Goal: Transaction & Acquisition: Download file/media

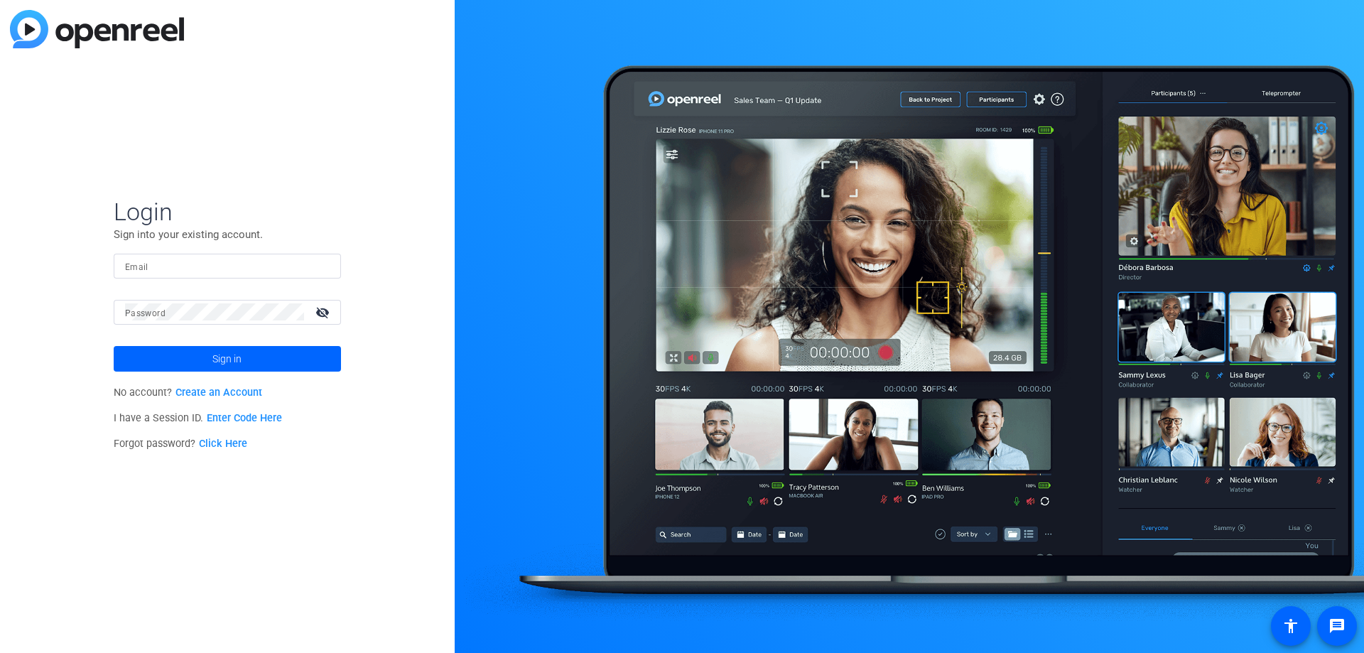
type input "[EMAIL_ADDRESS][DOMAIN_NAME]"
click at [259, 358] on span at bounding box center [227, 359] width 227 height 34
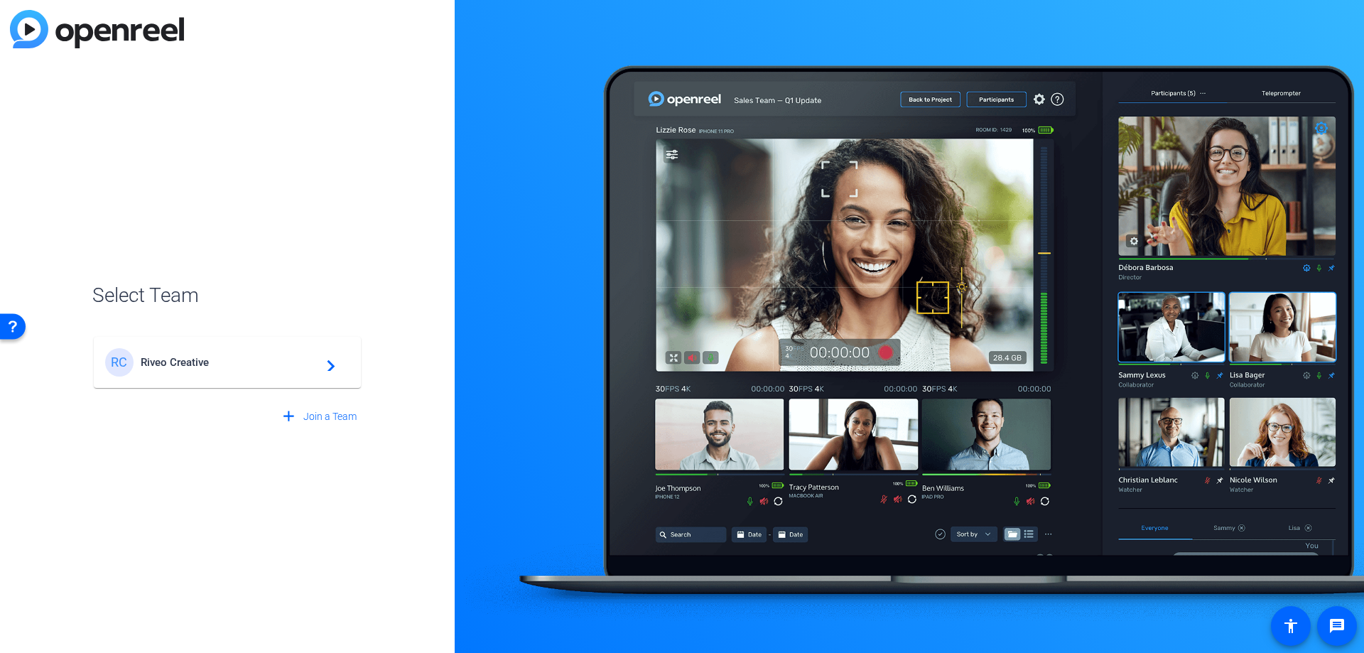
click at [278, 357] on span "Riveo Creative" at bounding box center [230, 362] width 178 height 13
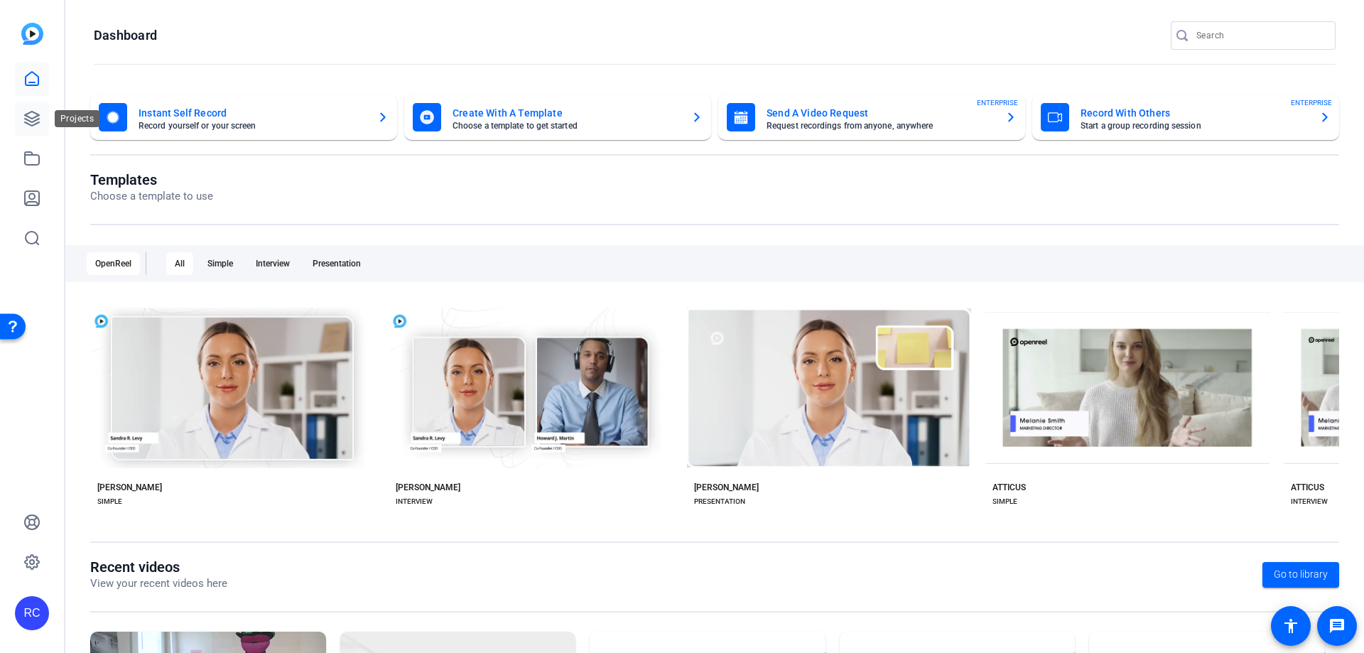
click at [30, 121] on icon at bounding box center [32, 119] width 14 height 14
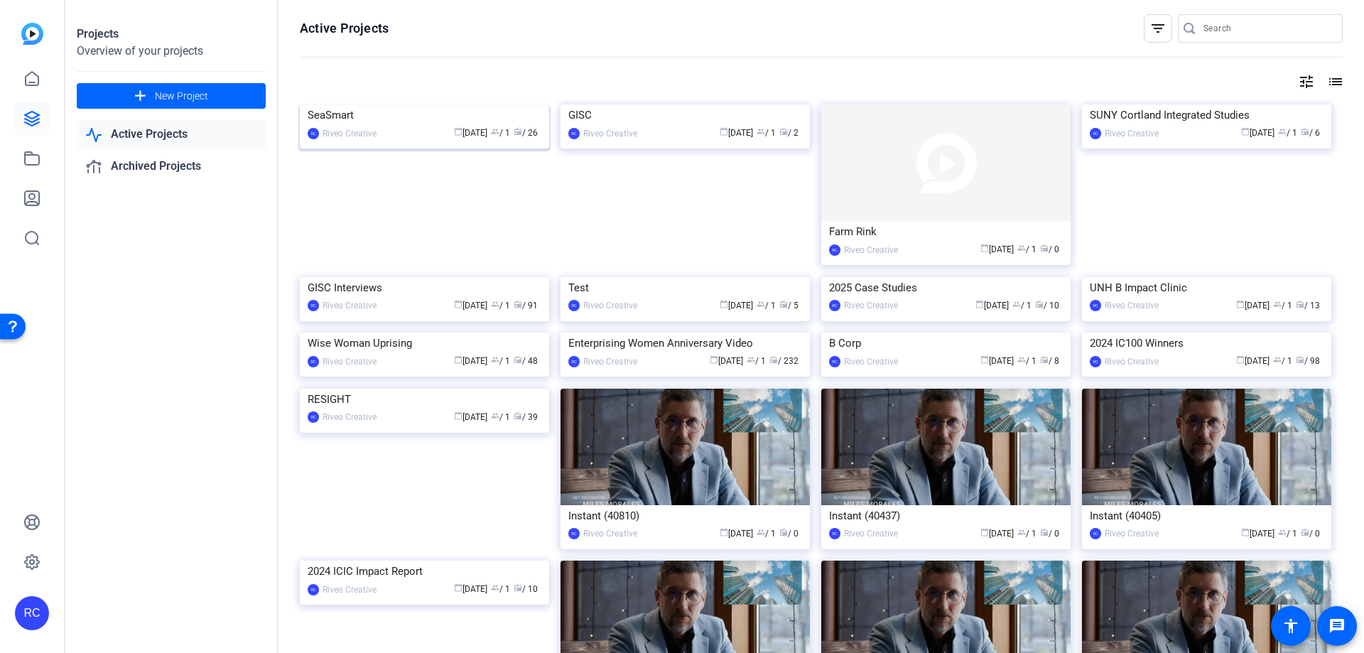
click at [487, 104] on img at bounding box center [424, 104] width 249 height 0
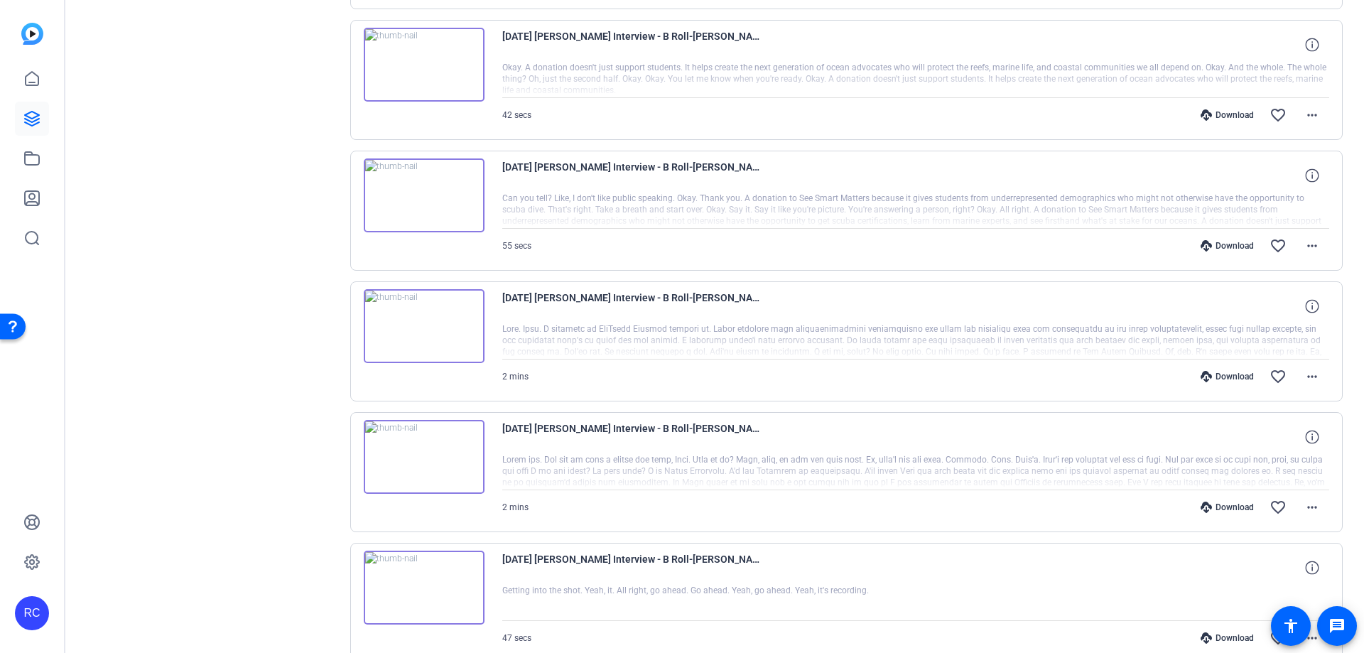
scroll to position [1045, 0]
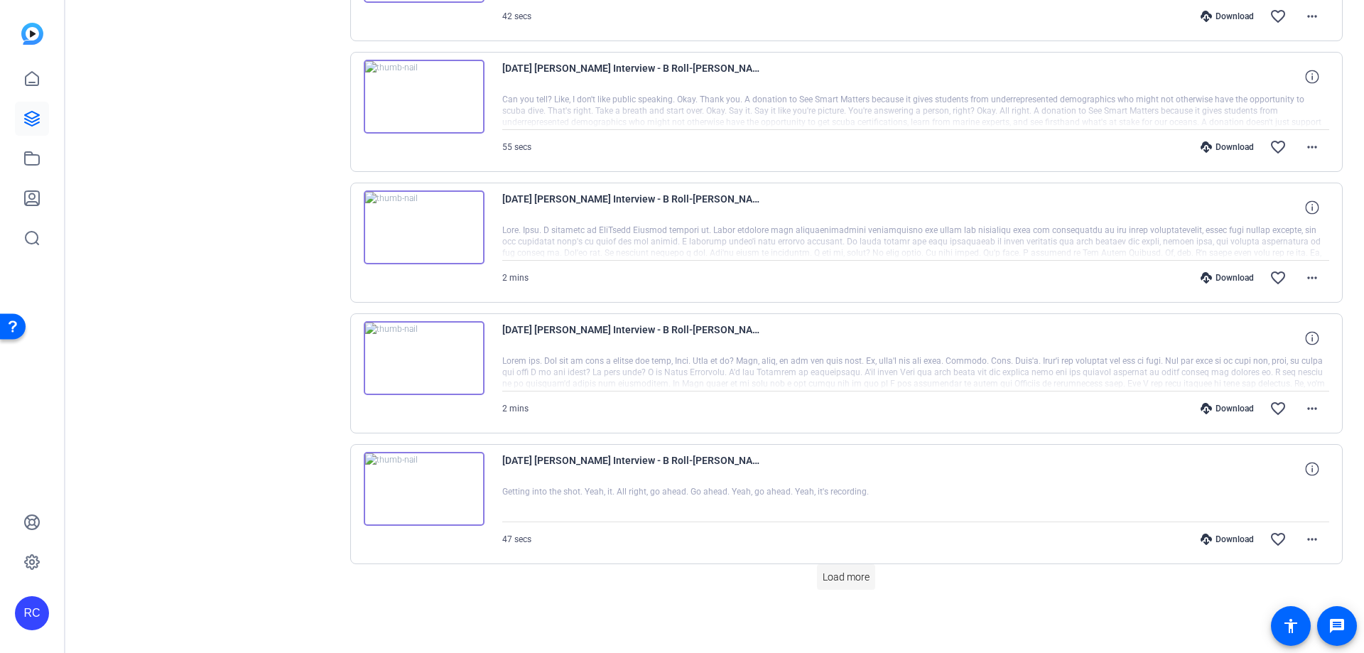
click at [853, 580] on span "Load more" at bounding box center [846, 577] width 47 height 15
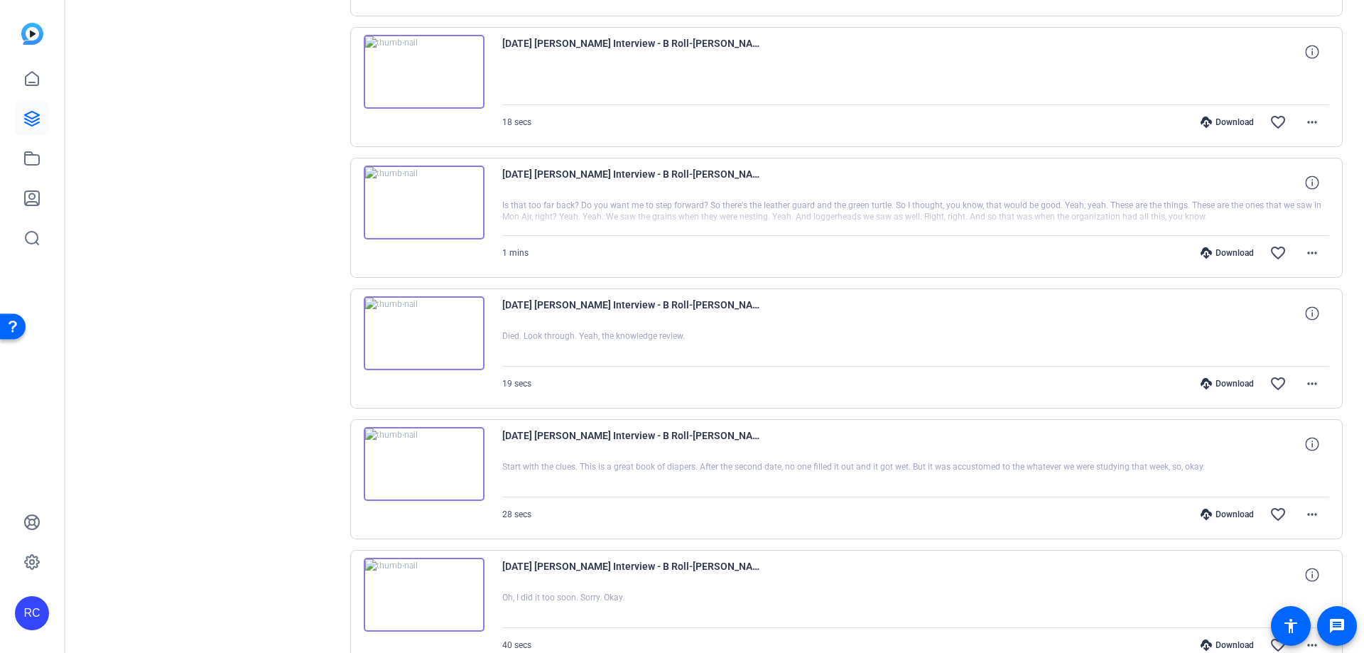
scroll to position [2352, 0]
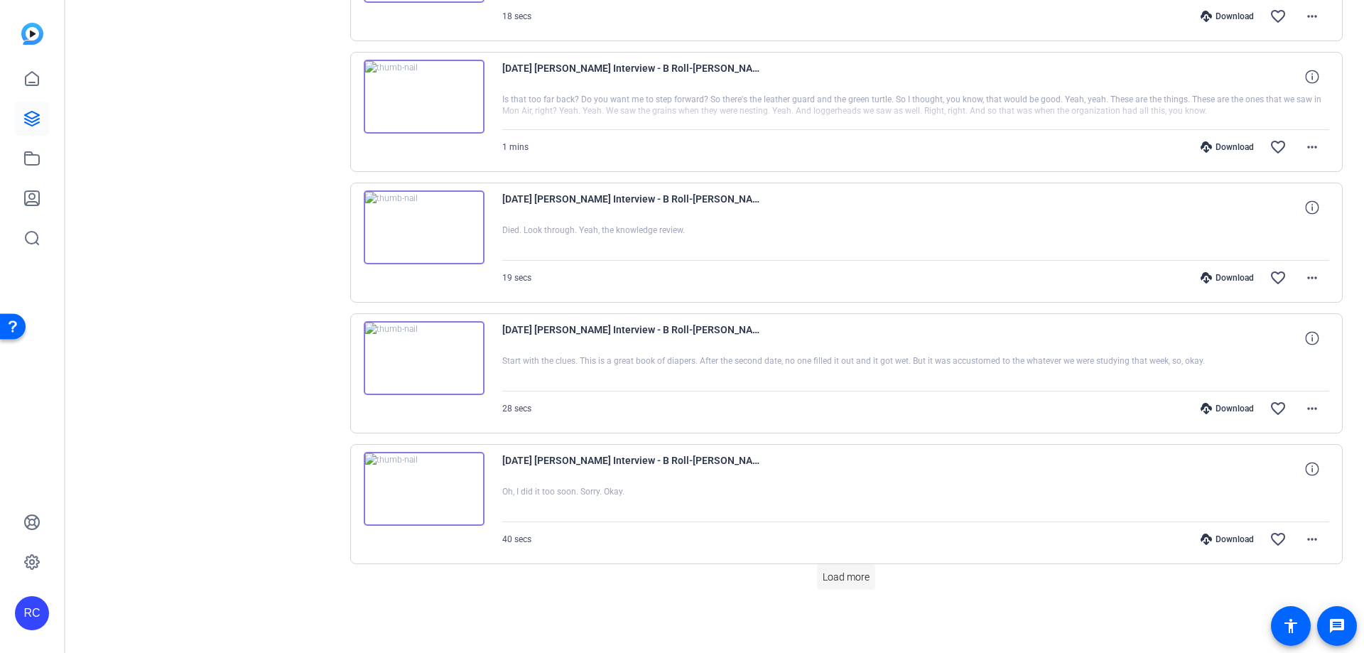
click at [850, 570] on span "Load more" at bounding box center [846, 577] width 47 height 15
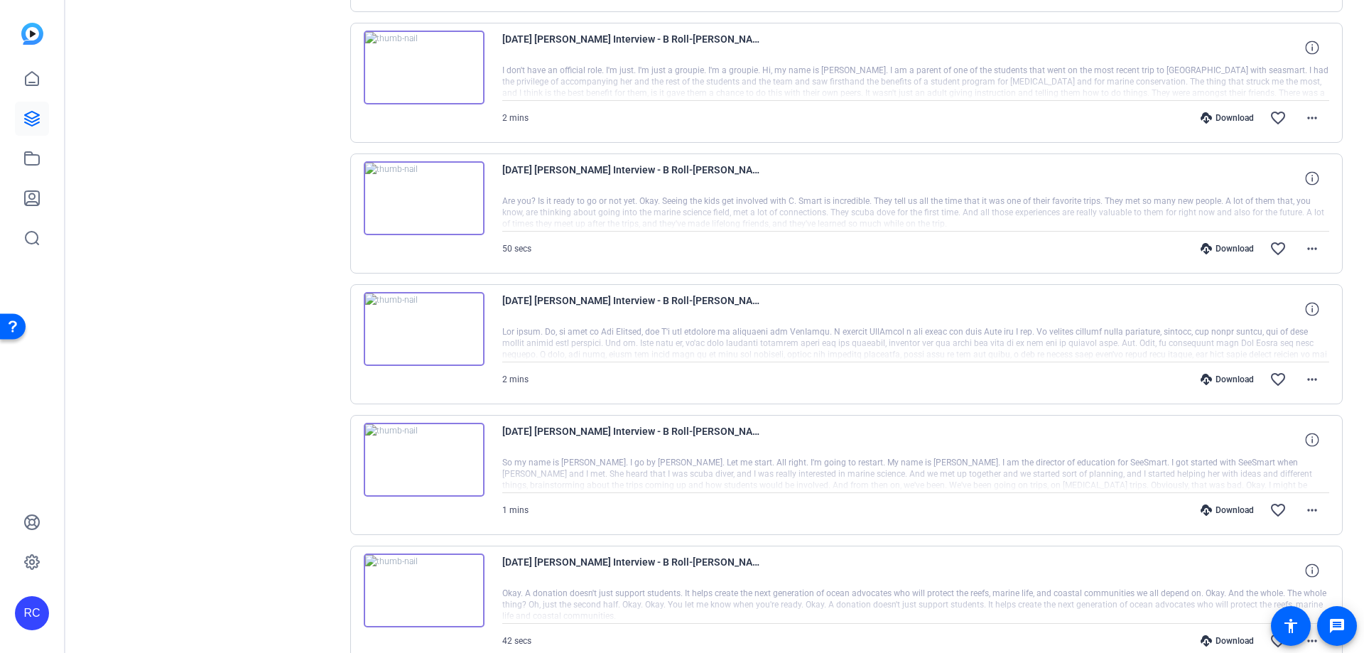
scroll to position [0, 0]
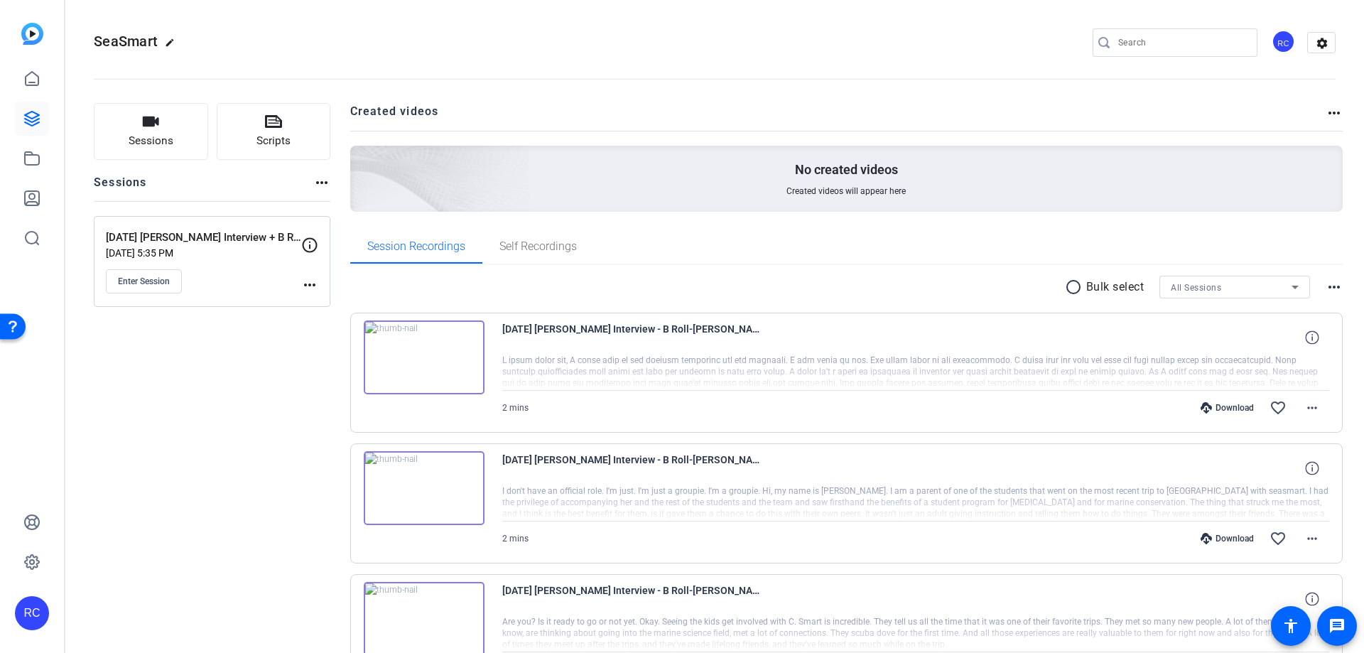
click at [1068, 288] on mat-icon "radio_button_unchecked" at bounding box center [1075, 286] width 21 height 17
click at [1104, 290] on span at bounding box center [1119, 287] width 50 height 34
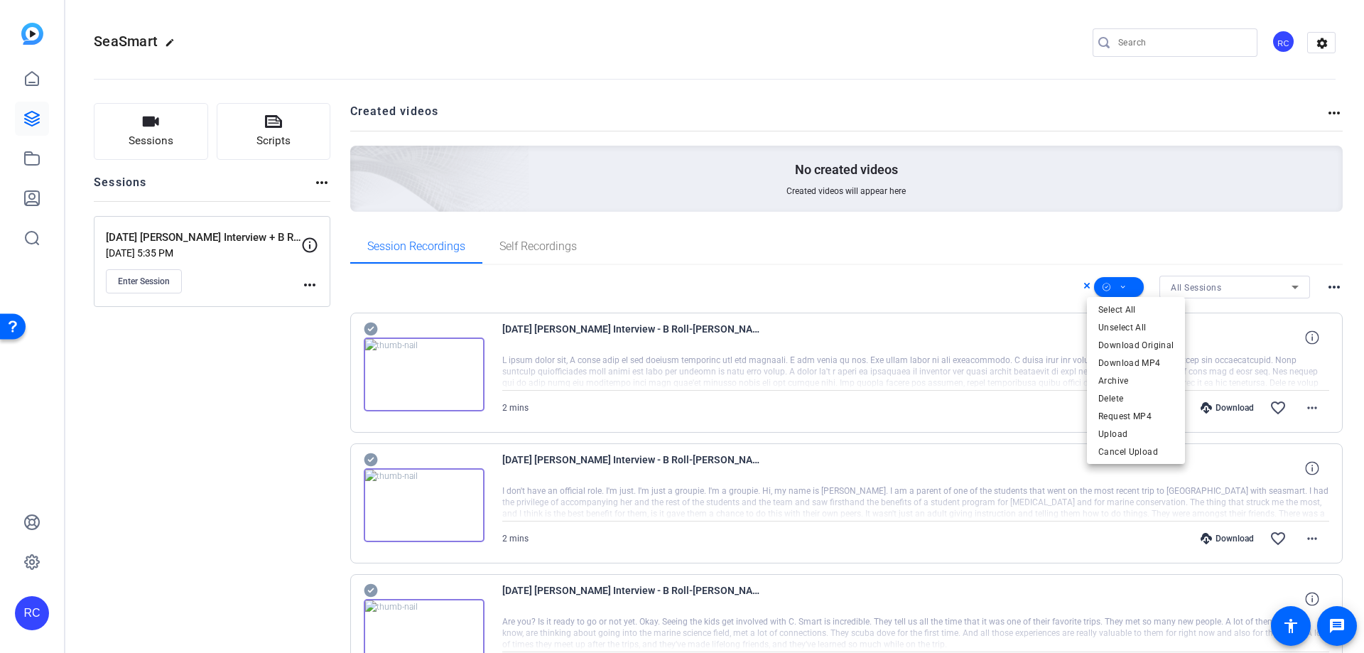
click at [983, 241] on div at bounding box center [682, 326] width 1364 height 653
click at [1218, 410] on div "Download" at bounding box center [1227, 407] width 67 height 11
click at [924, 62] on openreel-divider-bar at bounding box center [715, 74] width 1242 height 43
click at [1306, 409] on mat-icon "more_horiz" at bounding box center [1312, 407] width 17 height 17
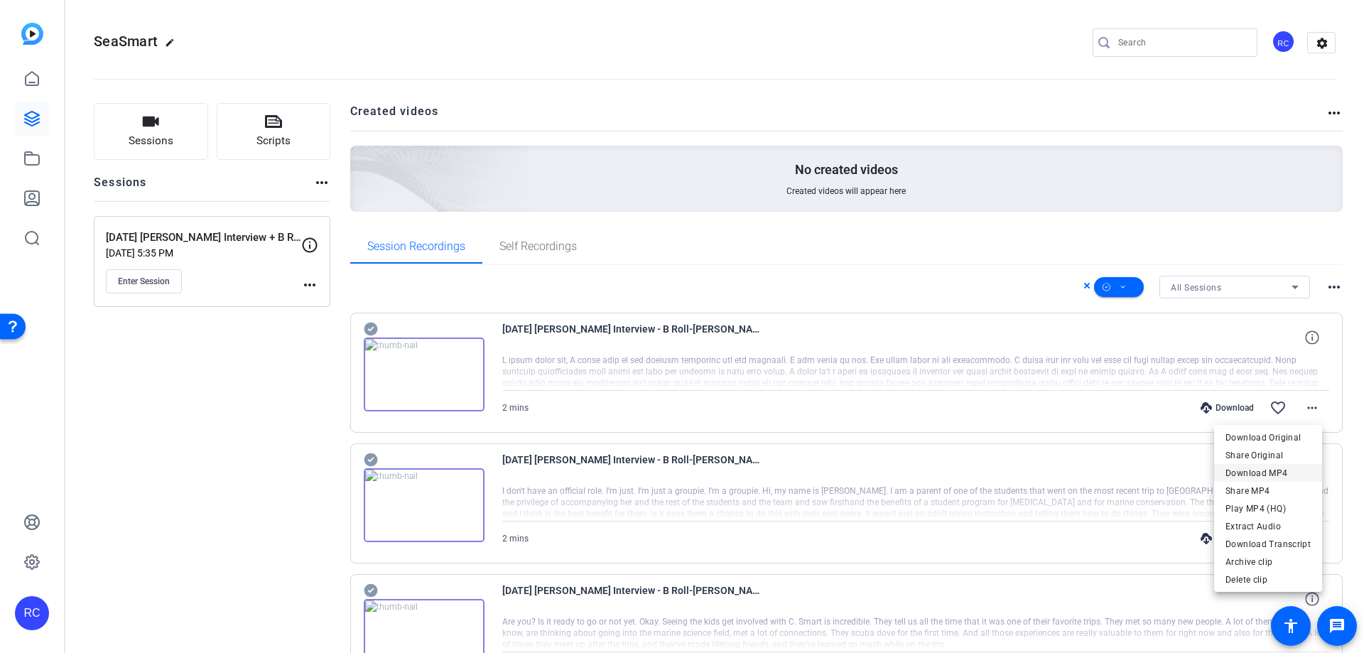
click at [1282, 473] on span "Download MP4" at bounding box center [1268, 473] width 85 height 17
click at [1135, 286] on span at bounding box center [1119, 287] width 50 height 34
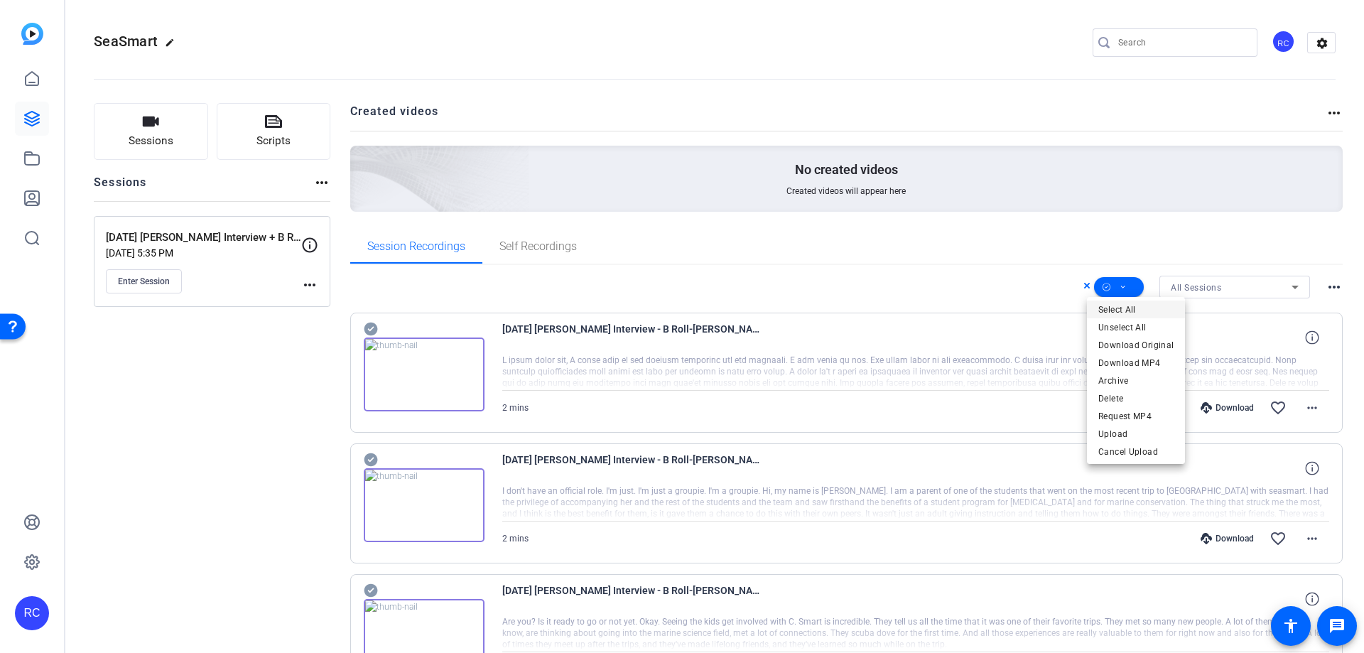
click at [1124, 308] on span "Select All" at bounding box center [1135, 309] width 75 height 17
click at [1145, 363] on span "Download MP4" at bounding box center [1135, 363] width 75 height 17
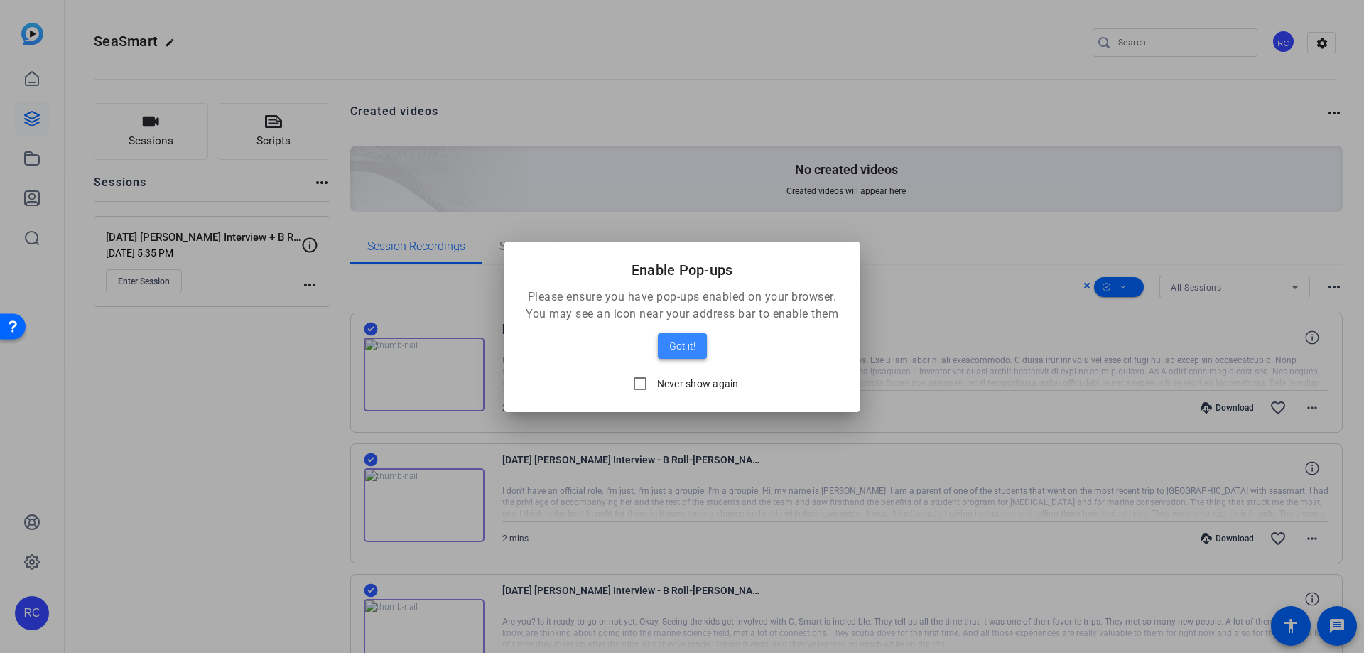
click at [696, 336] on span at bounding box center [682, 346] width 49 height 34
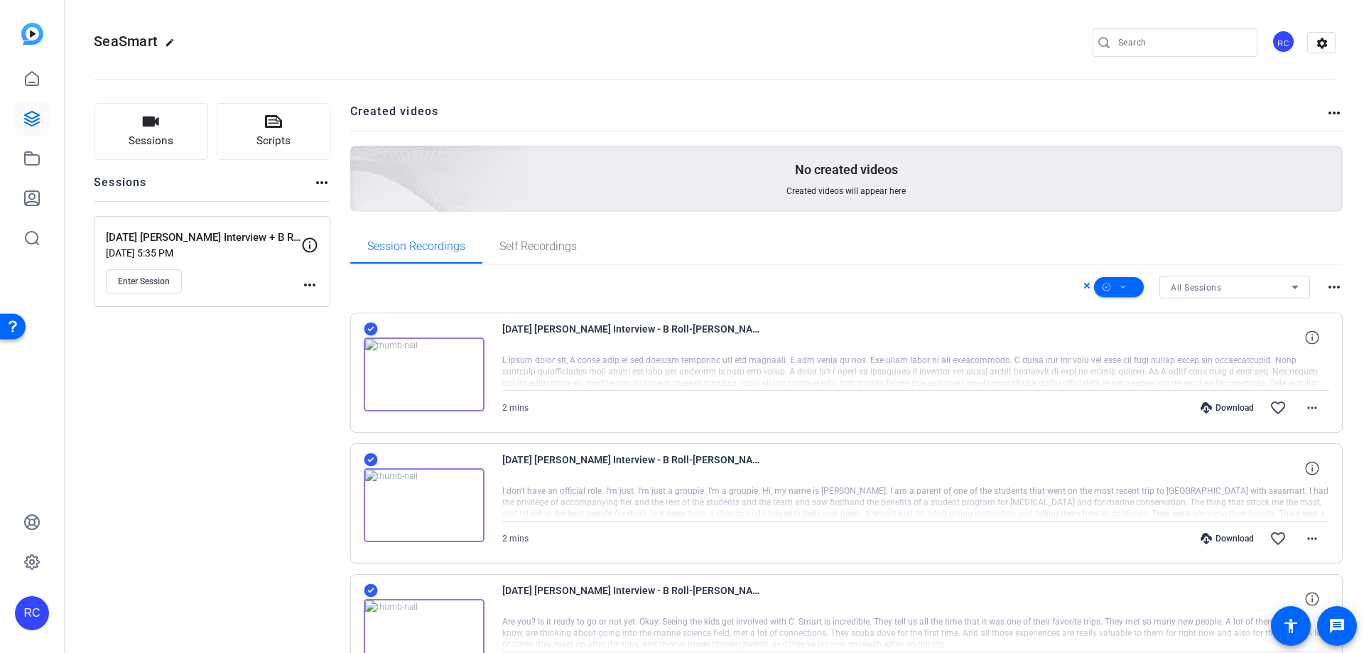
click at [844, 40] on div "SeaSmart edit RC settings" at bounding box center [715, 42] width 1242 height 21
click at [39, 602] on div "RC" at bounding box center [32, 613] width 34 height 34
click at [147, 602] on span at bounding box center [160, 601] width 34 height 34
